Goal: Transaction & Acquisition: Purchase product/service

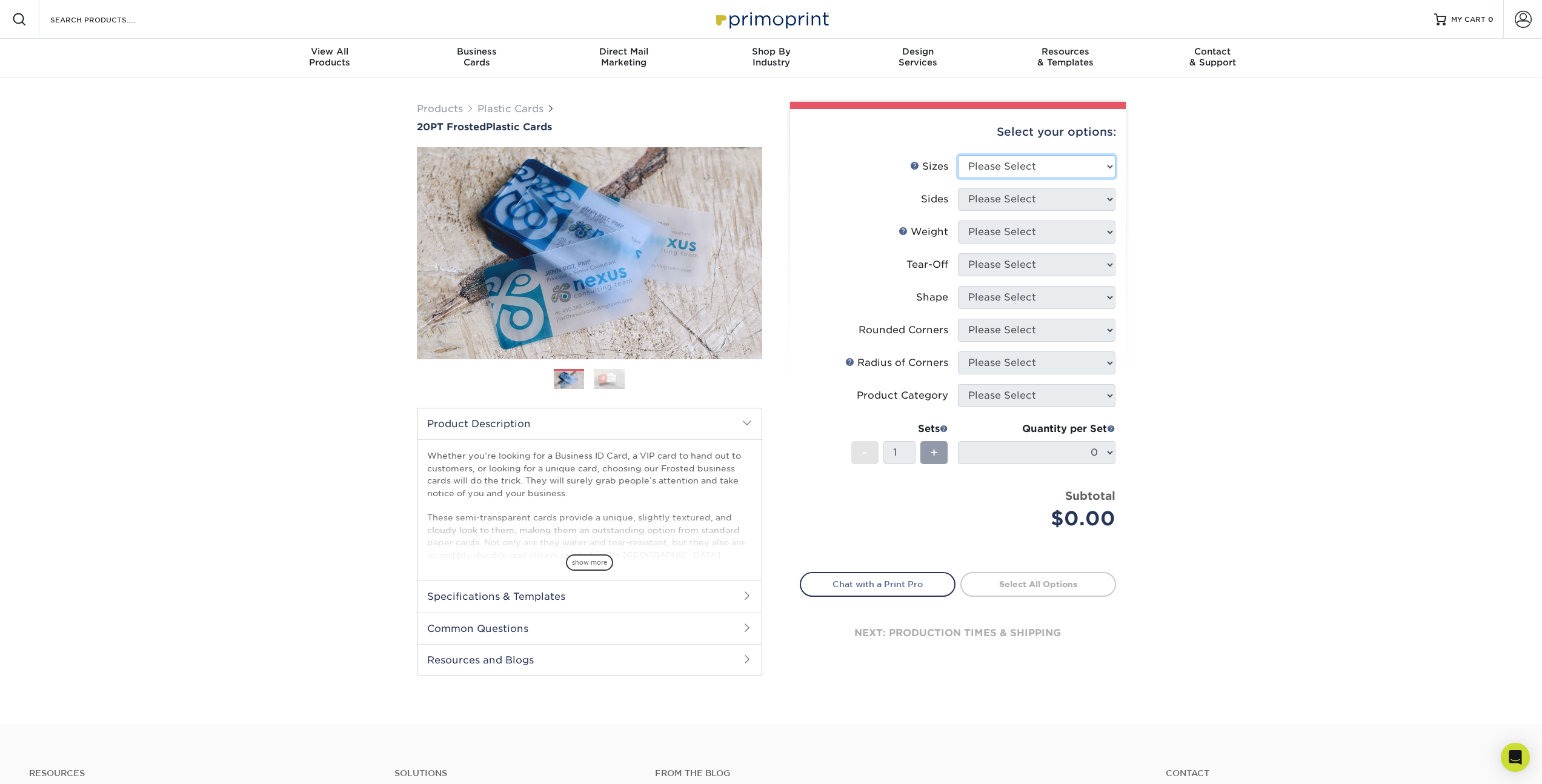
click at [1032, 169] on select "Please Select 2" x 3.5" 2" x 8" 2.12" x 3.375" 2.5" x 2.5" 4.25" x 6"" at bounding box center [1037, 166] width 158 height 23
click at [958, 155] on select "Please Select 2" x 3.5" 2" x 8" 2.12" x 3.375" 2.5" x 2.5" 4.25" x 6"" at bounding box center [1037, 166] width 158 height 23
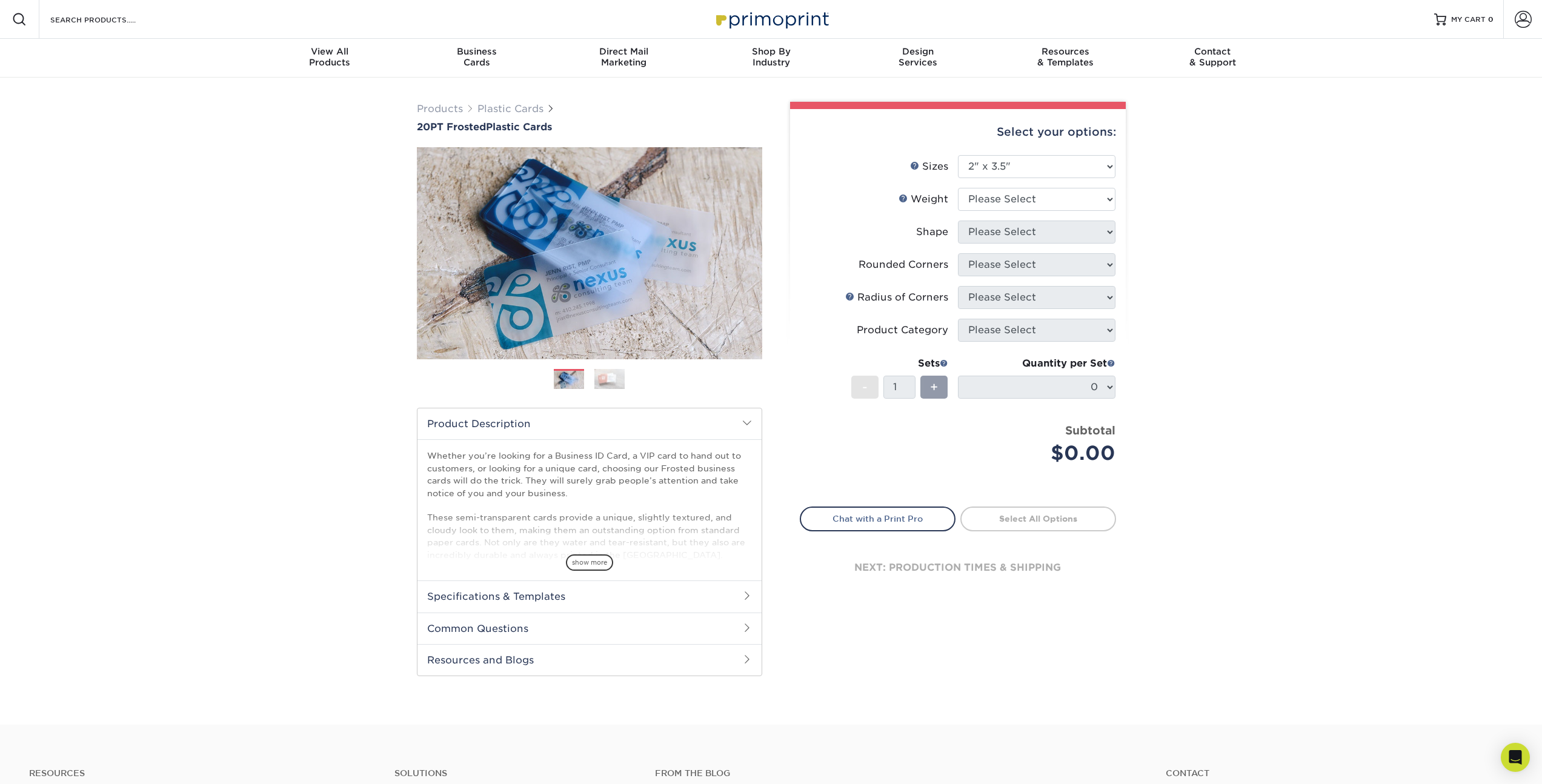
click at [1034, 178] on li "Sizes Help Sizes Please Select 2" x 3.5" 2" x 8" 2.12" x 3.375" 2.5" x 2.5" 4.2…" at bounding box center [957, 171] width 315 height 32
click at [1034, 176] on select "Please Select 2" x 3.5" 2" x 8" 2.12" x 3.375" 2.5" x 2.5" 4.25" x 6"" at bounding box center [1037, 166] width 158 height 23
select select "2.50x2.50"
click at [958, 155] on select "Please Select 2" x 3.5" 2" x 8" 2.12" x 3.375" 2.5" x 2.5" 4.25" x 6"" at bounding box center [1037, 166] width 158 height 23
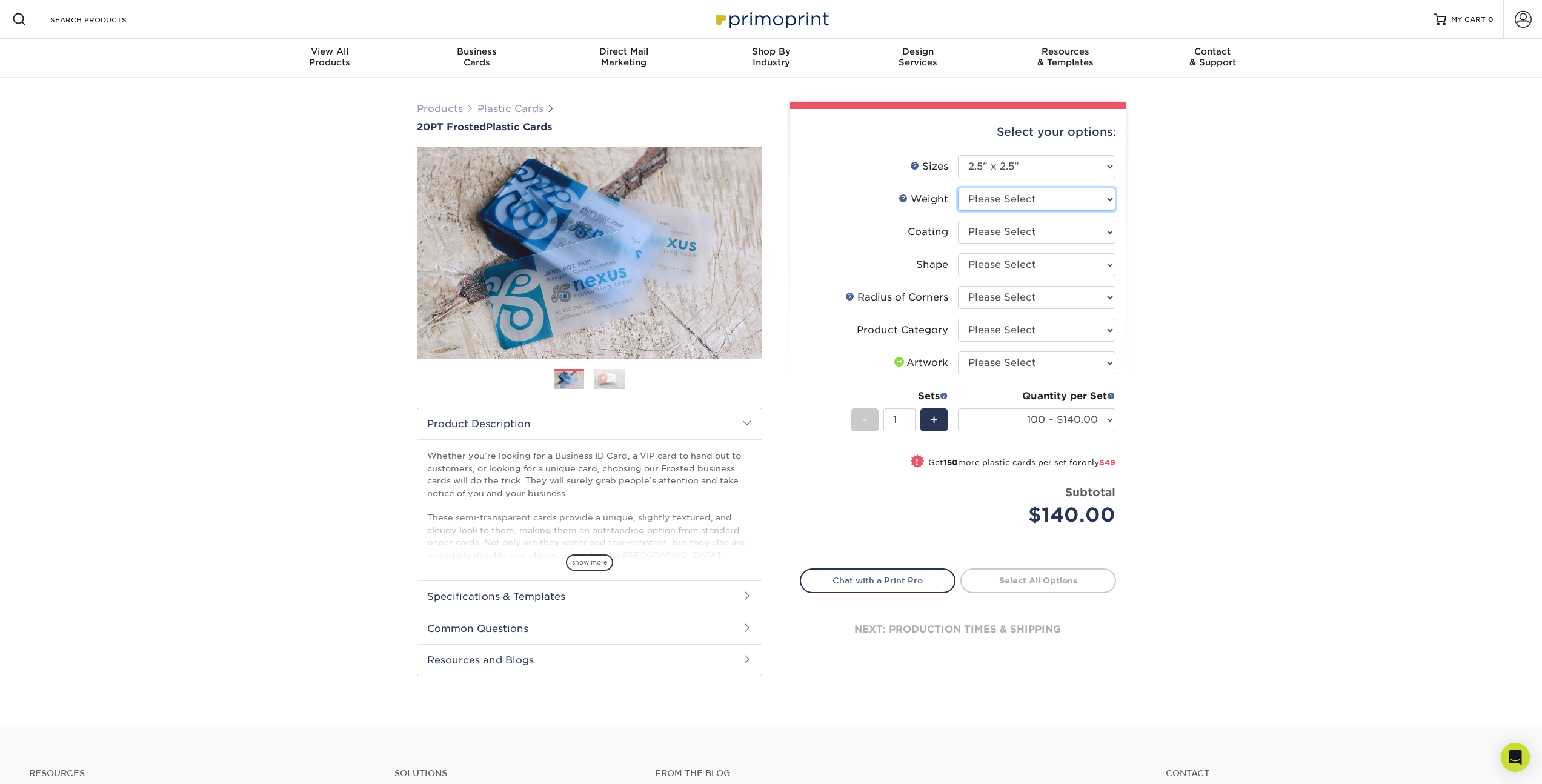
click at [1039, 203] on select "Please Select 20PT Frosted Plastic" at bounding box center [1037, 199] width 158 height 23
select select "20PT Frosted Plastic"
click at [958, 188] on select "Please Select 20PT Frosted Plastic" at bounding box center [1037, 199] width 158 height 23
click at [1031, 225] on select at bounding box center [1037, 232] width 158 height 23
select select "3e7618de-abca-4bda-9f97-8b9129e913d8"
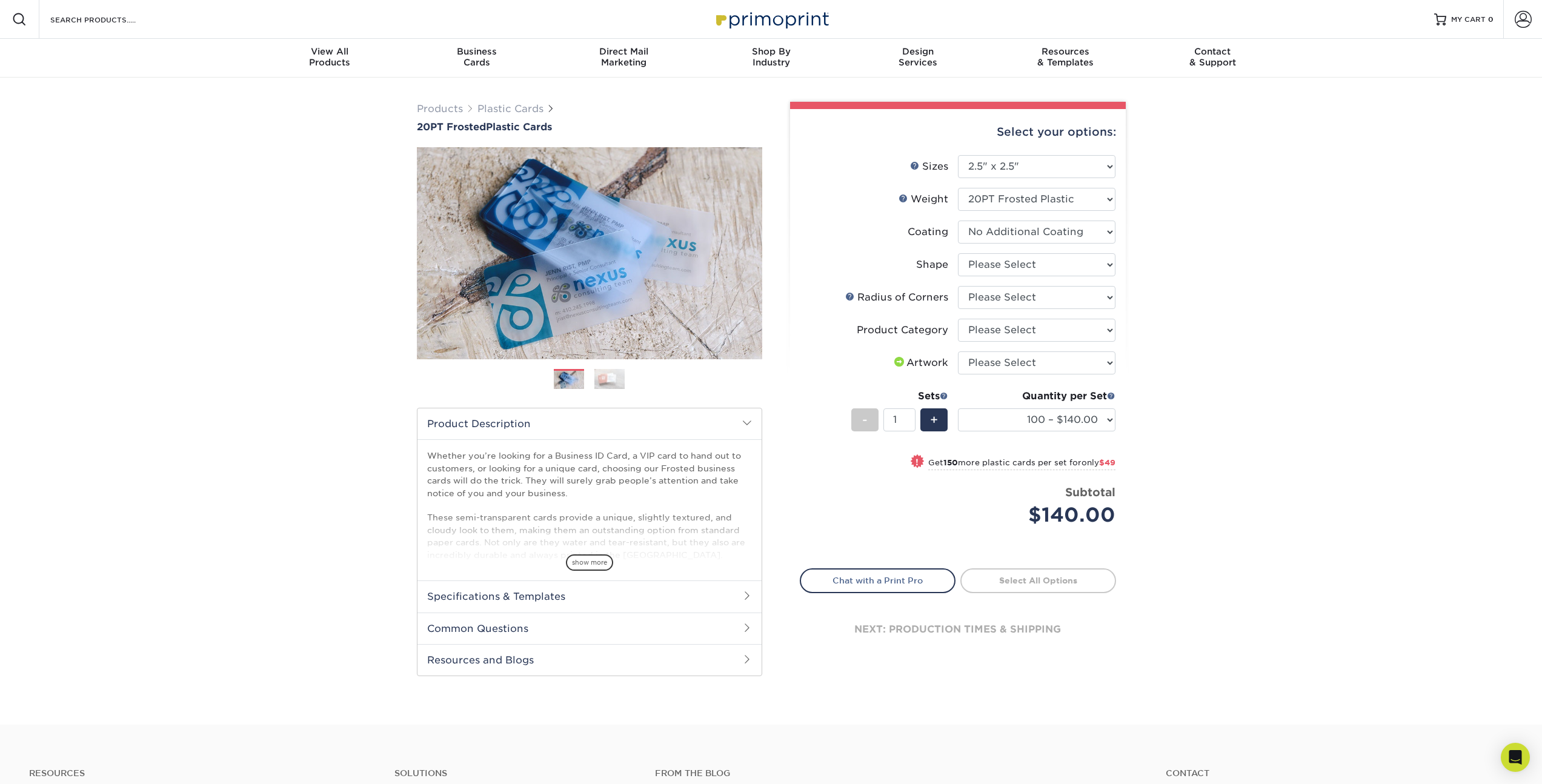
click at [958, 221] on select at bounding box center [1037, 232] width 158 height 23
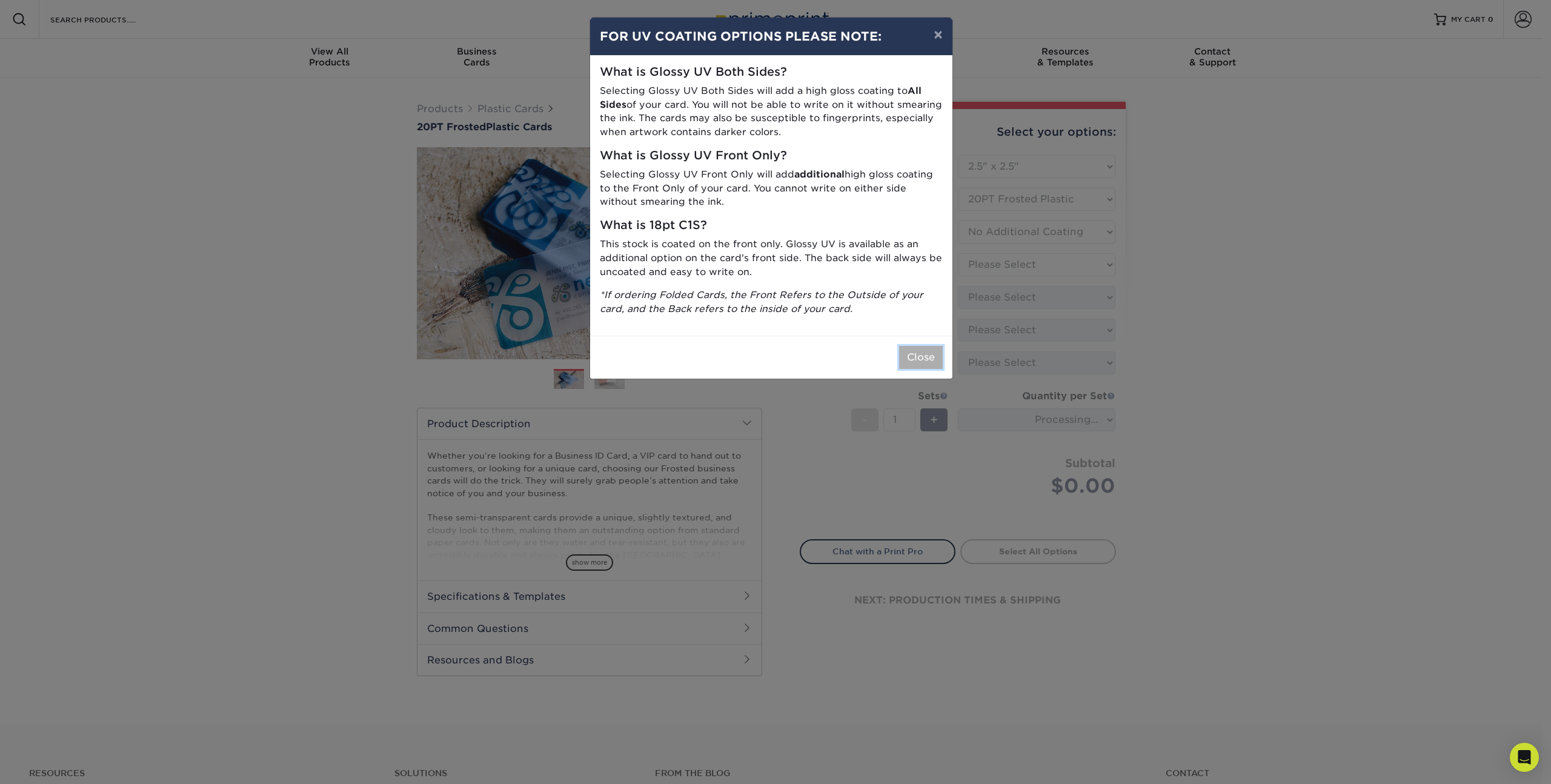
click at [917, 356] on button "Close" at bounding box center [921, 357] width 44 height 23
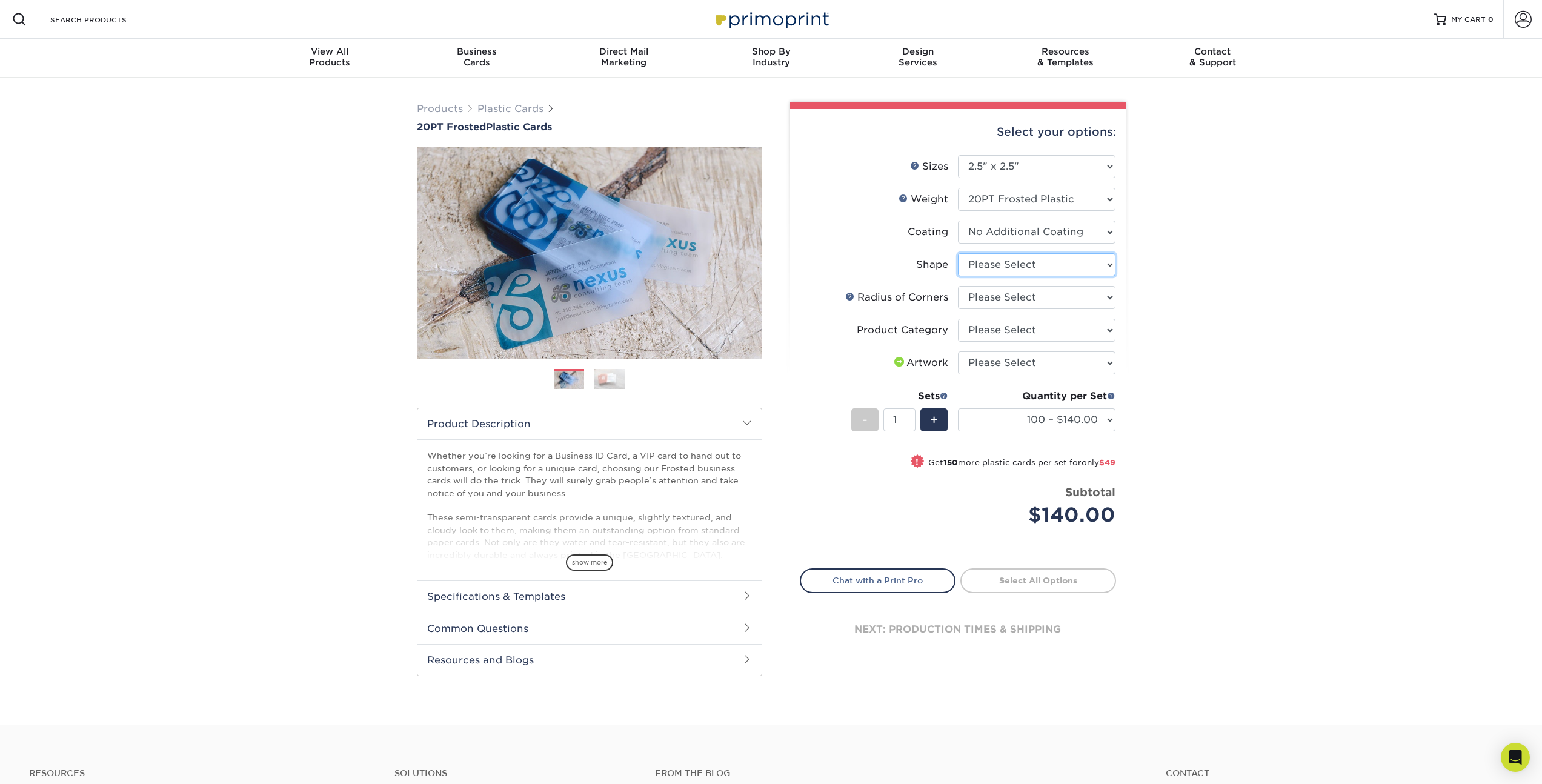
click at [1036, 263] on select "Please Select Standard" at bounding box center [1037, 264] width 158 height 23
select select "standard"
click at [958, 253] on select "Please Select Standard" at bounding box center [1037, 264] width 158 height 23
click at [1026, 299] on select "Please Select Rounded 1/8" Rounded 1/4"" at bounding box center [1037, 297] width 158 height 23
select select "589680c7-ee9a-431b-9d12-d7aeb1386a97"
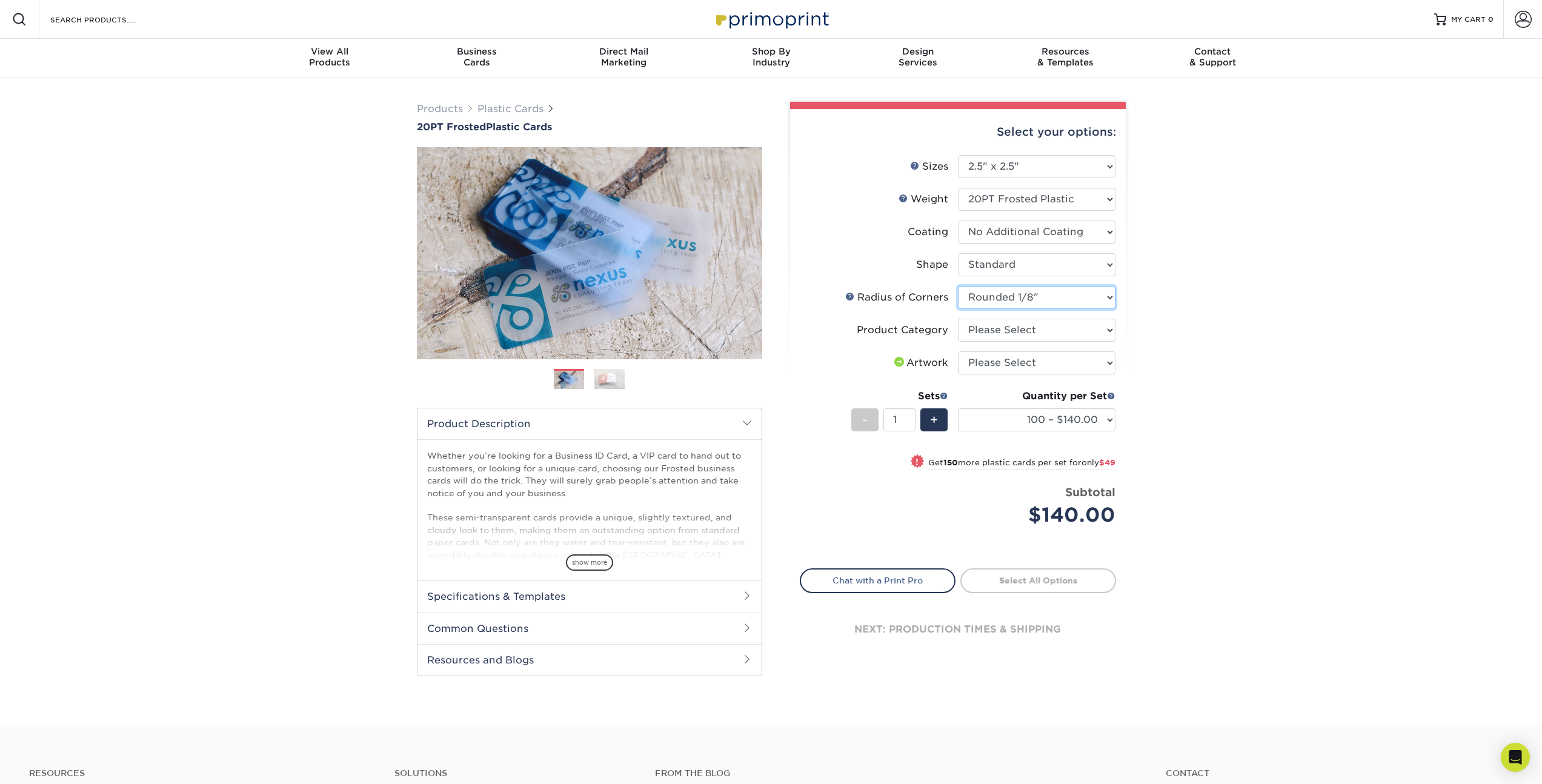
click at [958, 286] on select "Please Select Rounded 1/8" Rounded 1/4"" at bounding box center [1037, 297] width 158 height 23
click at [1038, 335] on select "Please Select Business Cards" at bounding box center [1037, 330] width 158 height 23
select select "3b5148f1-0588-4f88-a218-97bcfdce65c1"
click at [958, 319] on select "Please Select Business Cards" at bounding box center [1037, 330] width 158 height 23
click at [1075, 365] on select "Please Select I will upload files I need a design - $100" at bounding box center [1037, 363] width 158 height 23
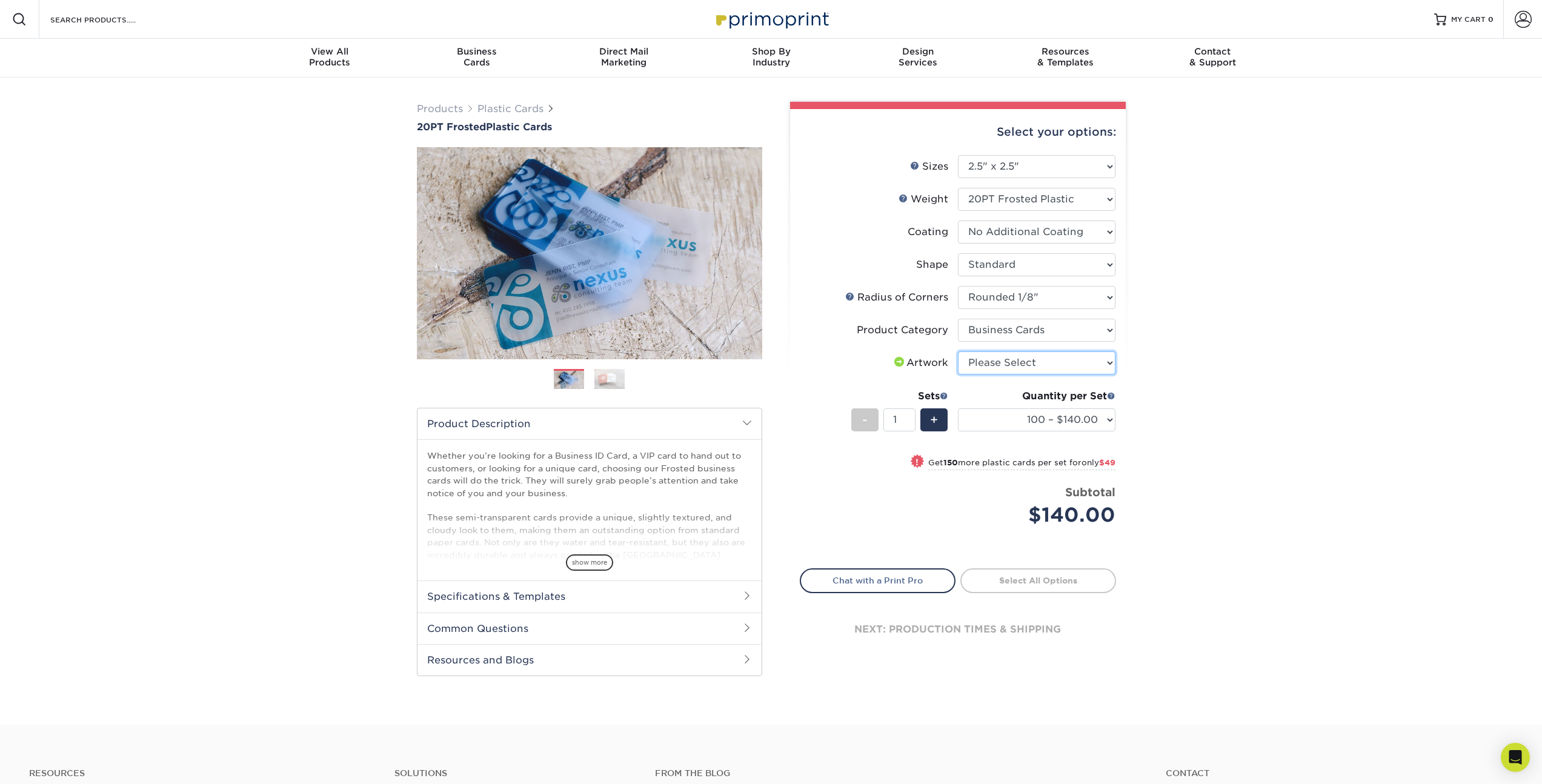
select select "upload"
click at [958, 351] on select "Please Select I will upload files I need a design - $100" at bounding box center [1037, 363] width 158 height 23
